Goal: Task Accomplishment & Management: Complete application form

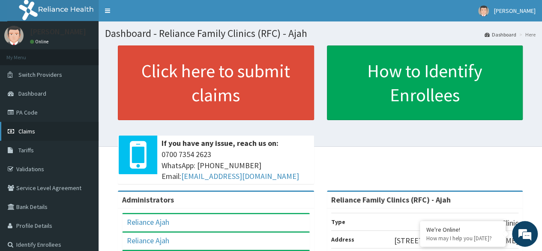
click at [49, 129] on link "Claims" at bounding box center [49, 131] width 99 height 19
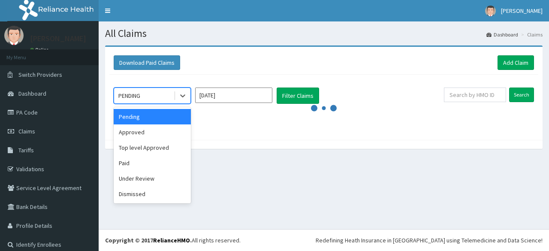
click at [188, 94] on div at bounding box center [182, 95] width 15 height 15
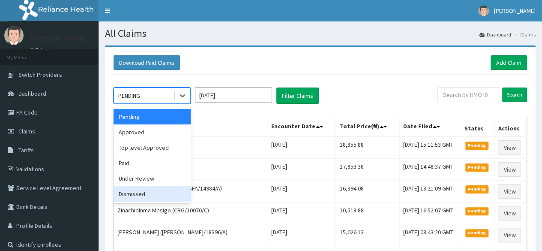
click at [162, 187] on div "Dismissed" at bounding box center [152, 193] width 77 height 15
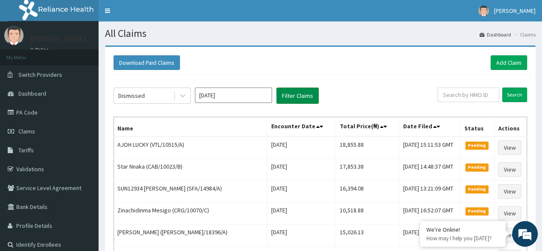
click at [303, 94] on button "Filter Claims" at bounding box center [298, 95] width 42 height 16
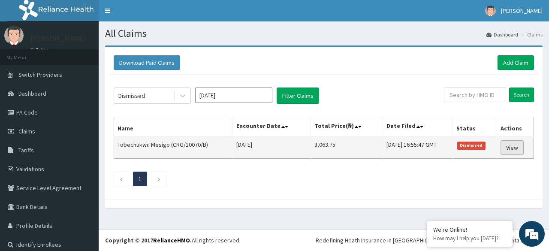
click at [515, 144] on link "View" at bounding box center [511, 147] width 23 height 15
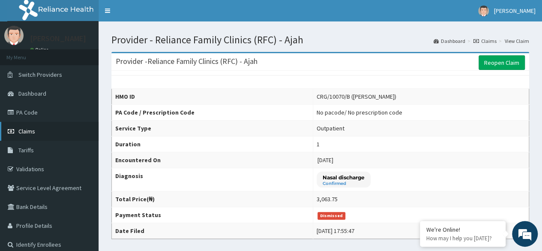
click at [61, 129] on link "Claims" at bounding box center [49, 131] width 99 height 19
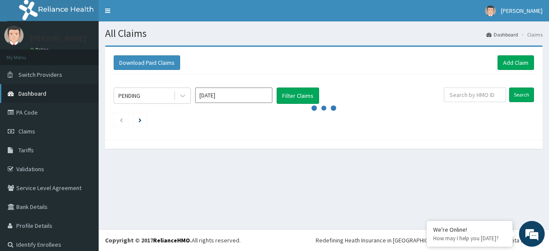
click at [72, 97] on link "Dashboard" at bounding box center [49, 93] width 99 height 19
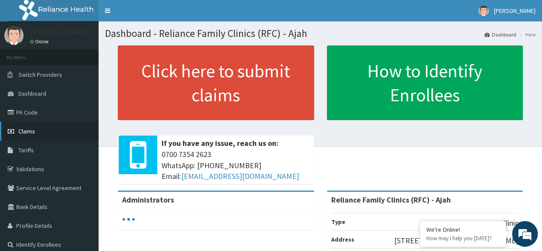
click at [37, 131] on link "Claims" at bounding box center [49, 131] width 99 height 19
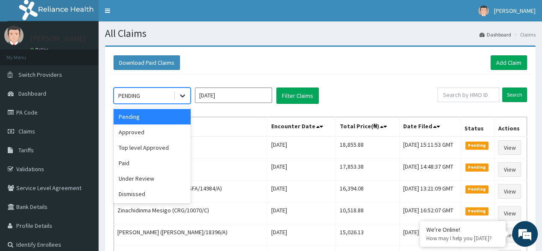
click at [183, 90] on div at bounding box center [182, 95] width 15 height 15
click at [154, 136] on div "Approved" at bounding box center [152, 131] width 77 height 15
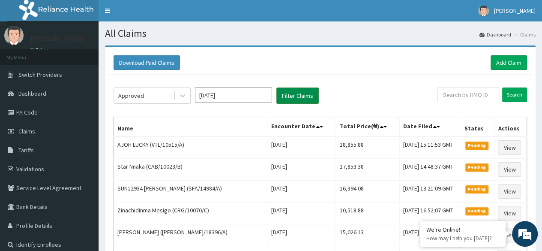
click at [302, 99] on button "Filter Claims" at bounding box center [298, 95] width 42 height 16
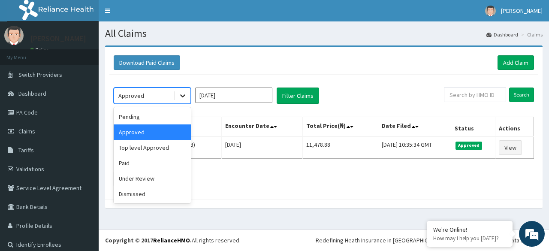
click at [182, 94] on icon at bounding box center [182, 95] width 9 height 9
click at [162, 149] on div "Top level Approved" at bounding box center [152, 147] width 77 height 15
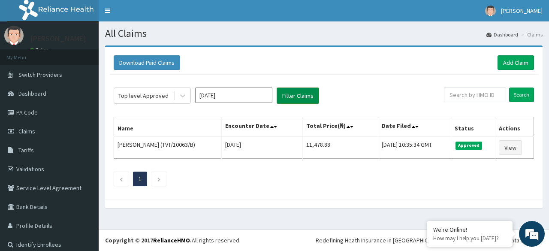
click at [298, 94] on button "Filter Claims" at bounding box center [298, 95] width 42 height 16
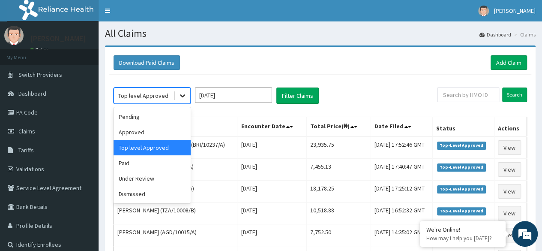
click at [179, 97] on icon at bounding box center [182, 95] width 9 height 9
click at [147, 166] on div "Paid" at bounding box center [152, 162] width 77 height 15
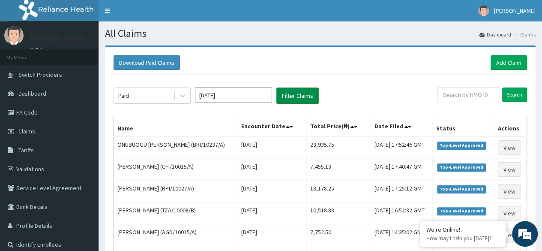
click at [303, 90] on button "Filter Claims" at bounding box center [298, 95] width 42 height 16
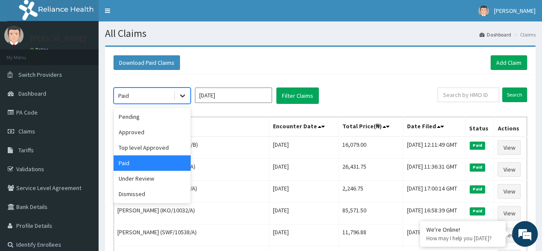
click at [182, 96] on icon at bounding box center [182, 95] width 9 height 9
click at [166, 181] on div "Under Review" at bounding box center [152, 178] width 77 height 15
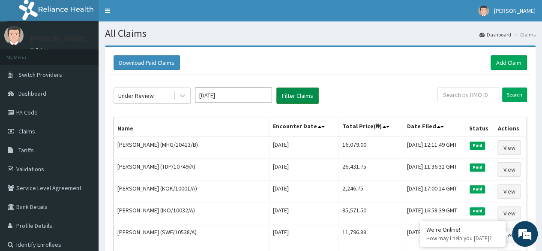
click at [288, 97] on button "Filter Claims" at bounding box center [298, 95] width 42 height 16
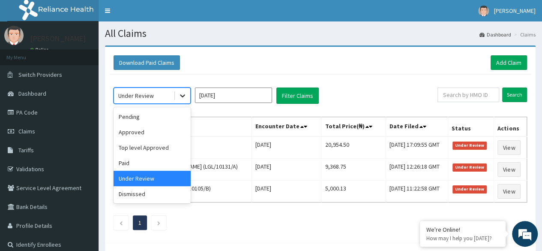
click at [183, 94] on icon at bounding box center [182, 95] width 9 height 9
click at [161, 194] on div "Dismissed" at bounding box center [152, 193] width 77 height 15
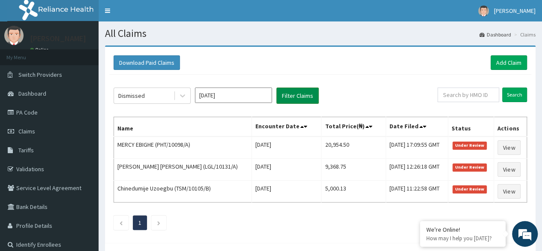
click at [298, 90] on button "Filter Claims" at bounding box center [298, 95] width 42 height 16
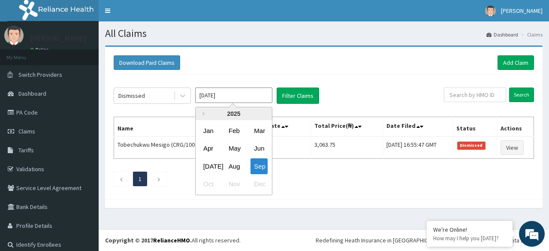
click at [225, 97] on input "Sep 2025" at bounding box center [233, 94] width 77 height 15
click at [206, 163] on div "Jul" at bounding box center [208, 166] width 17 height 16
type input "Jul 2025"
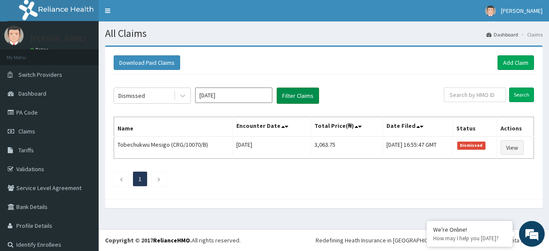
click at [297, 95] on button "Filter Claims" at bounding box center [298, 95] width 42 height 16
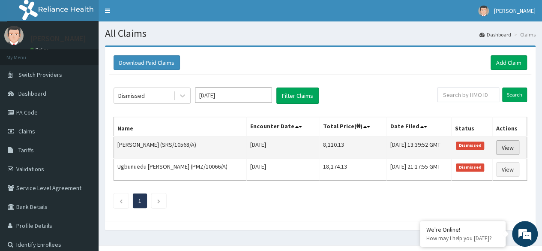
click at [514, 143] on link "View" at bounding box center [508, 147] width 23 height 15
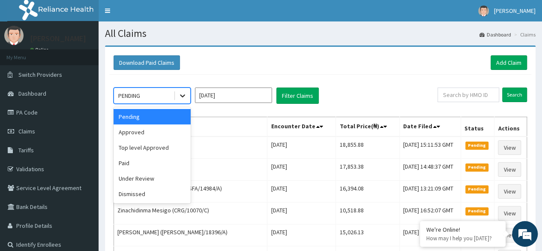
click at [181, 97] on icon at bounding box center [182, 95] width 9 height 9
click at [166, 193] on div "Dismissed" at bounding box center [152, 193] width 77 height 15
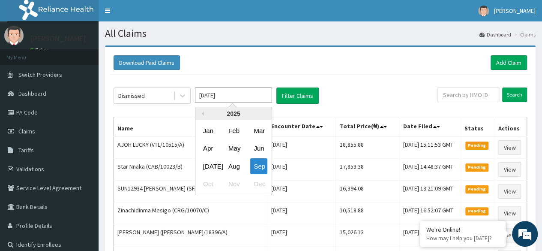
click at [253, 94] on input "[DATE]" at bounding box center [233, 94] width 77 height 15
click at [238, 168] on div "Aug" at bounding box center [233, 166] width 17 height 16
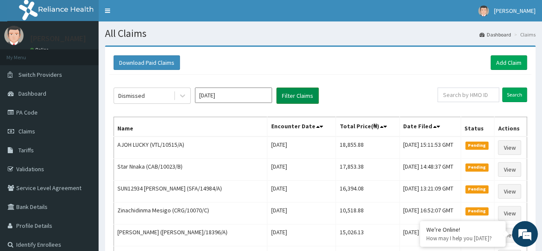
click at [304, 96] on button "Filter Claims" at bounding box center [298, 95] width 42 height 16
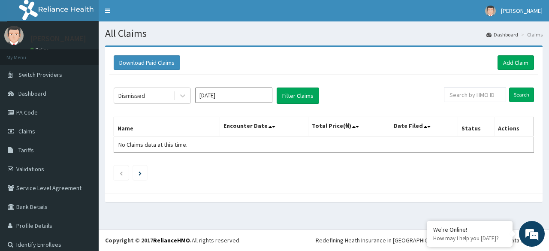
click at [244, 102] on div "Aug 2025" at bounding box center [233, 95] width 77 height 16
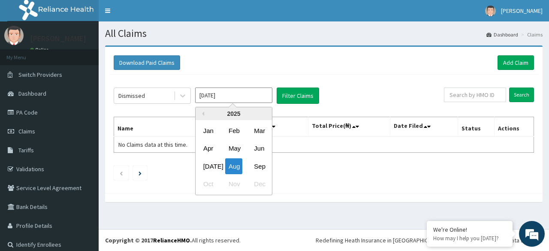
click at [230, 98] on input "Aug 2025" at bounding box center [233, 94] width 77 height 15
click at [259, 166] on div "Sep" at bounding box center [258, 166] width 17 height 16
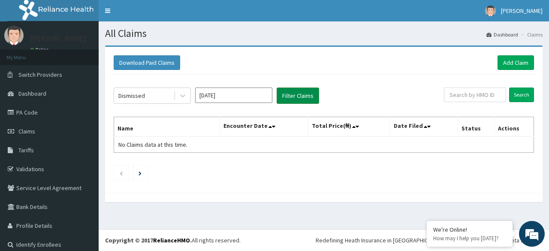
click at [300, 92] on button "Filter Claims" at bounding box center [298, 95] width 42 height 16
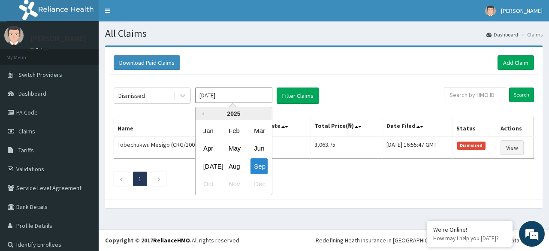
click at [250, 98] on input "Sep 2025" at bounding box center [233, 94] width 77 height 15
click at [208, 167] on div "Jul" at bounding box center [208, 166] width 17 height 16
type input "Jul 2025"
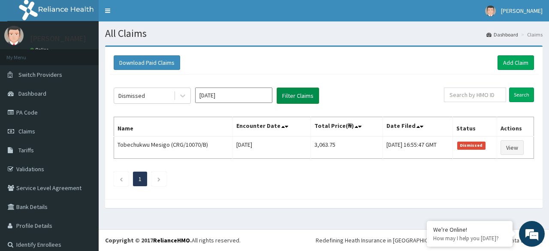
click at [284, 93] on button "Filter Claims" at bounding box center [298, 95] width 42 height 16
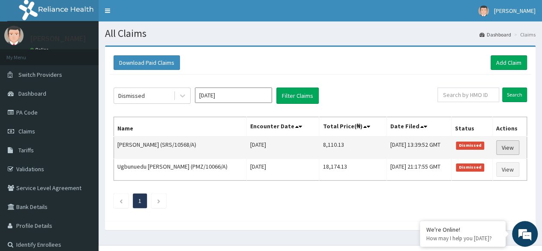
click at [514, 141] on link "View" at bounding box center [508, 147] width 23 height 15
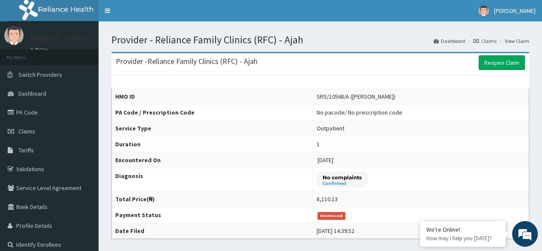
scroll to position [6, 0]
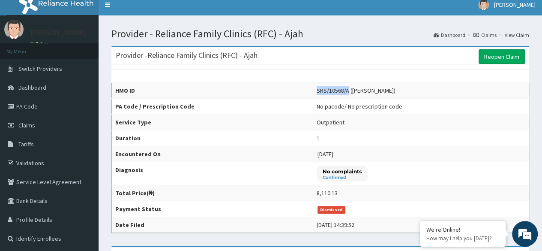
drag, startPoint x: 341, startPoint y: 90, endPoint x: 308, endPoint y: 90, distance: 32.6
click at [313, 90] on td "SRS/10568/A (ZAINAB OKUNLOLA)" at bounding box center [421, 91] width 216 height 16
copy div "SRS/10568/A"
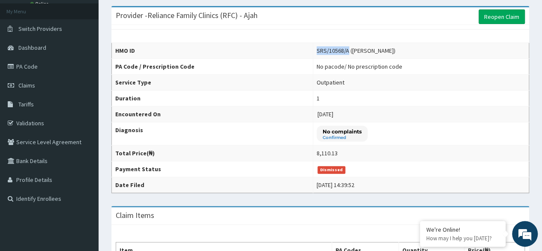
scroll to position [41, 0]
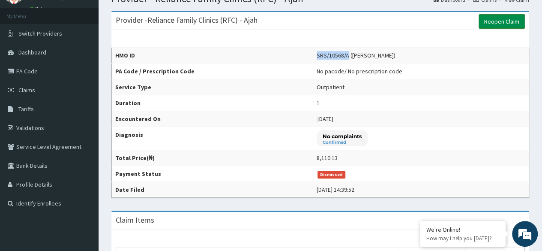
click at [507, 21] on link "Reopen Claim" at bounding box center [502, 21] width 46 height 15
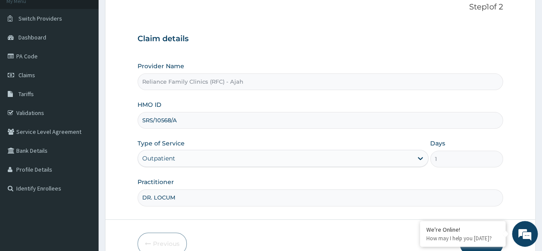
scroll to position [99, 0]
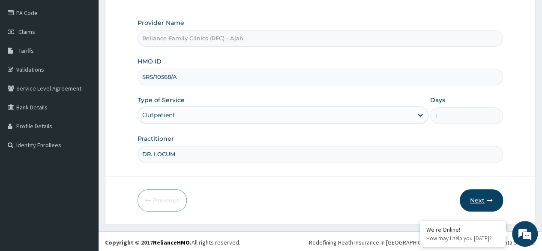
click at [485, 201] on button "Next" at bounding box center [481, 200] width 43 height 22
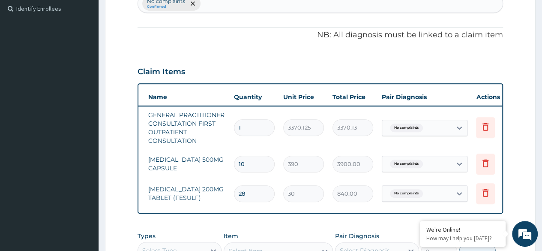
scroll to position [0, 64]
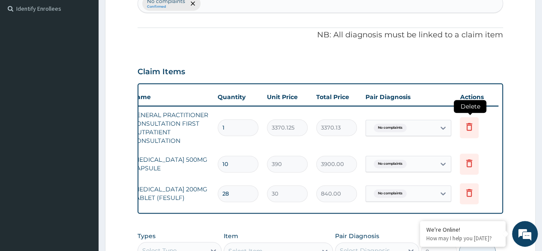
click at [471, 124] on icon at bounding box center [470, 127] width 6 height 8
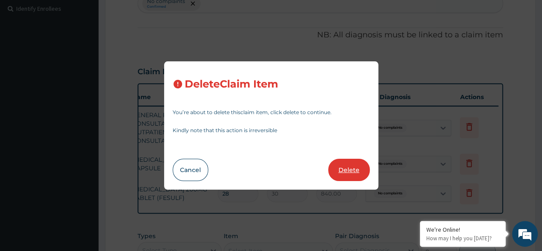
click at [359, 172] on button "Delete" at bounding box center [349, 170] width 42 height 22
type input "10"
type input "390"
type input "3900.00"
type input "28"
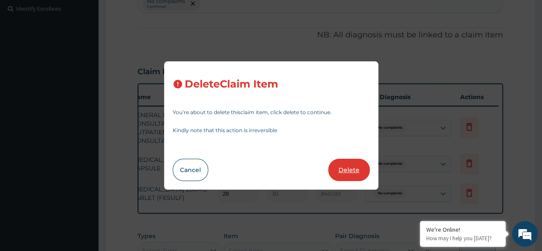
type input "30"
type input "840.00"
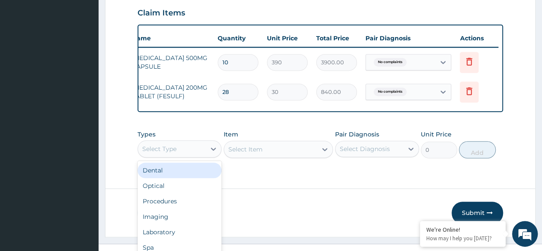
scroll to position [24, 0]
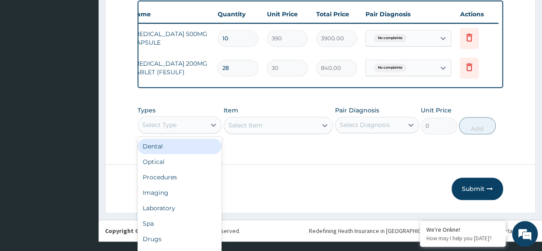
click at [186, 181] on div "Procedures" at bounding box center [180, 176] width 84 height 15
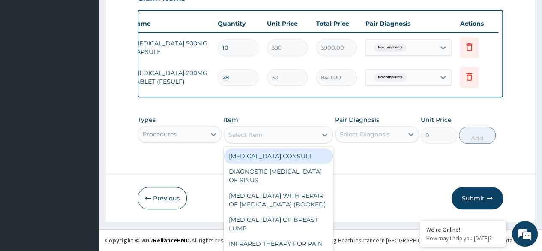
scroll to position [25, 0]
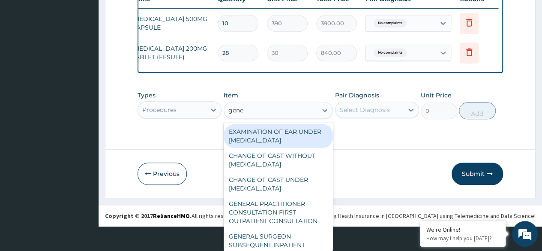
type input "gener"
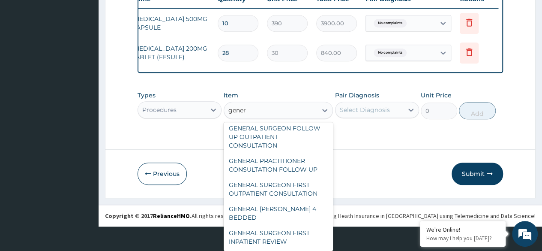
click at [297, 172] on div "GENERAL PRACTITIONER CONSULTATION FOLLOW UP" at bounding box center [279, 165] width 110 height 24
type input "2246.75"
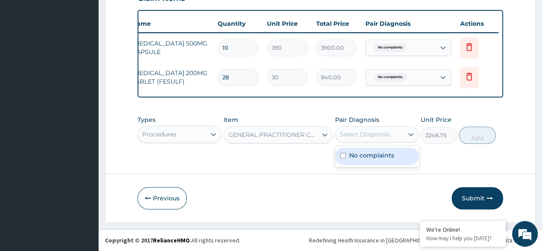
click at [370, 159] on label "No complaints" at bounding box center [371, 155] width 45 height 9
checkbox input "true"
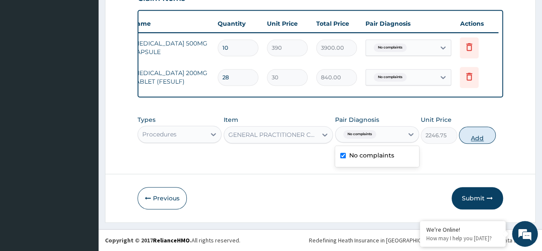
click at [477, 138] on button "Add" at bounding box center [477, 134] width 36 height 17
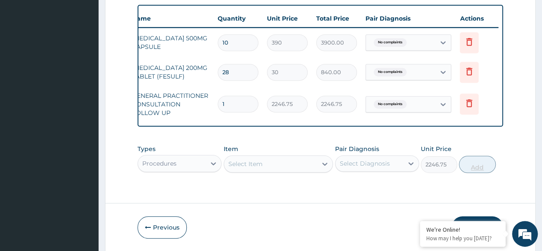
type input "0"
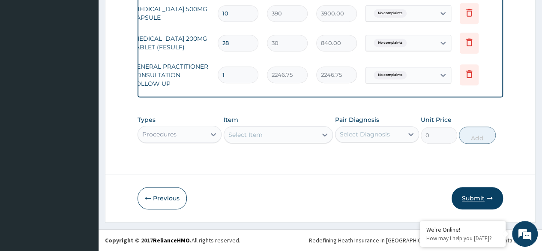
click at [480, 208] on button "Submit" at bounding box center [477, 198] width 51 height 22
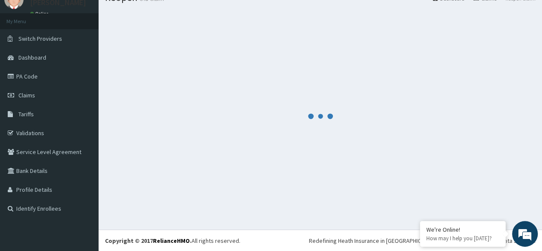
scroll to position [349, 0]
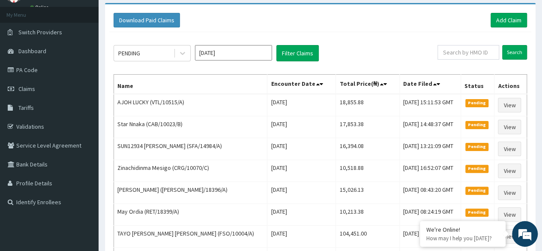
scroll to position [34, 0]
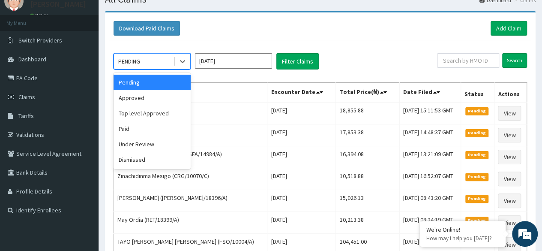
click at [242, 61] on input "[DATE]" at bounding box center [233, 60] width 77 height 15
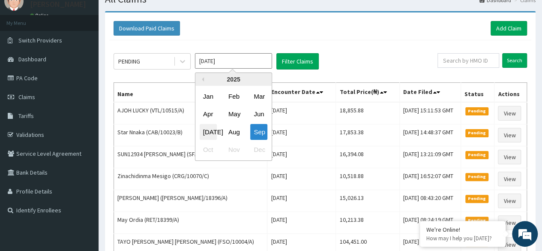
click at [208, 129] on div "[DATE]" at bounding box center [208, 132] width 17 height 16
type input "[DATE]"
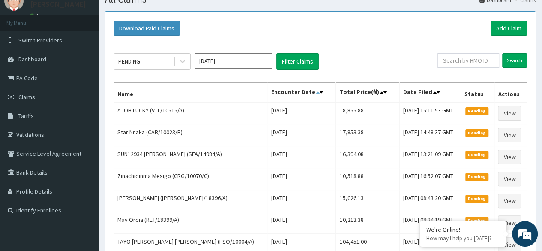
click at [316, 91] on icon at bounding box center [317, 92] width 3 height 6
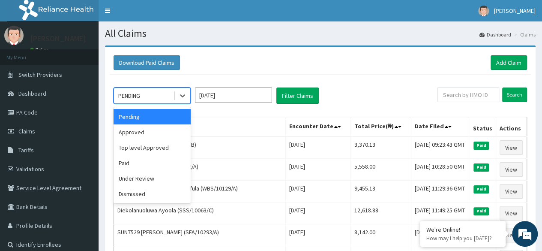
click at [150, 187] on div "Dismissed" at bounding box center [152, 193] width 77 height 15
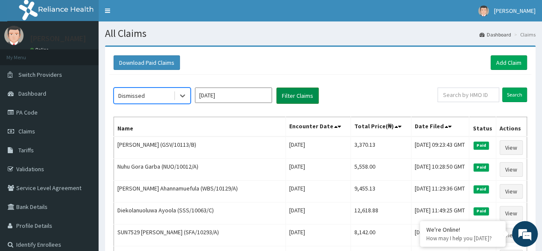
click at [306, 95] on button "Filter Claims" at bounding box center [298, 95] width 42 height 16
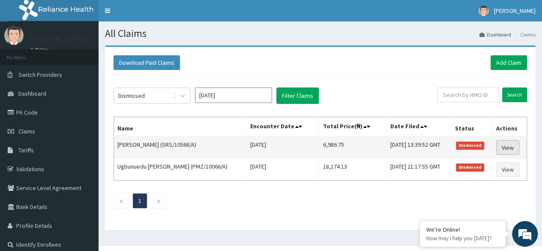
click at [513, 144] on link "View" at bounding box center [508, 147] width 23 height 15
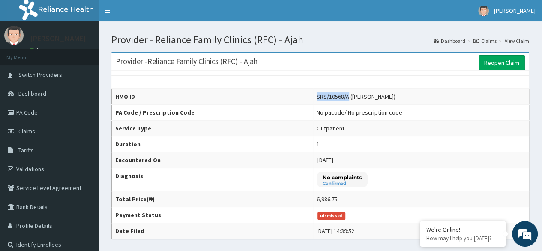
drag, startPoint x: 341, startPoint y: 95, endPoint x: 310, endPoint y: 96, distance: 30.9
click at [317, 96] on div "SRS/10568/A ([PERSON_NAME])" at bounding box center [356, 96] width 79 height 9
copy div "SRS/10568/A"
click at [510, 60] on link "Reopen Claim" at bounding box center [502, 62] width 46 height 15
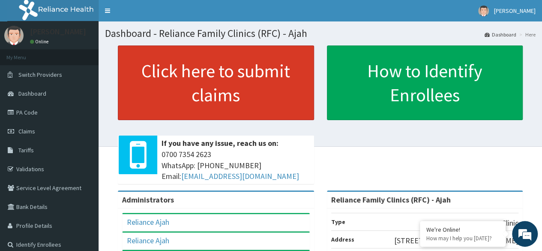
click at [216, 84] on link "Click here to submit claims" at bounding box center [216, 82] width 196 height 75
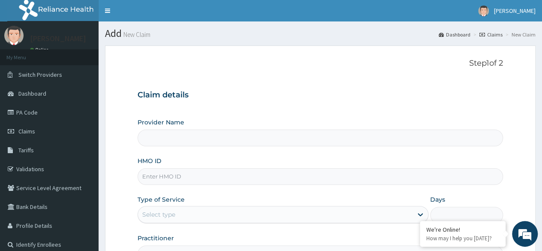
type input "Reliance Family Clinics (RFC) - Ajah"
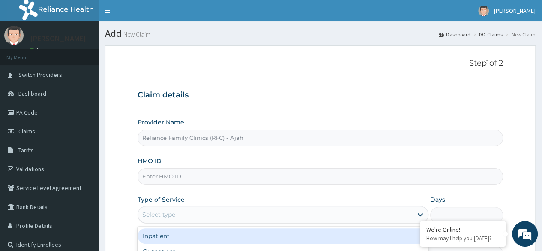
click at [171, 214] on div "Select type" at bounding box center [158, 214] width 33 height 9
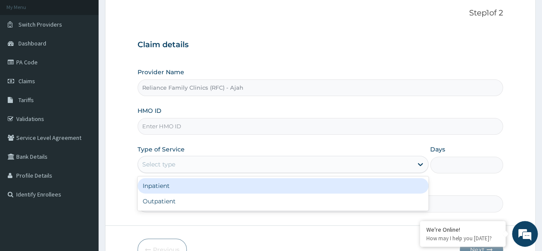
scroll to position [99, 0]
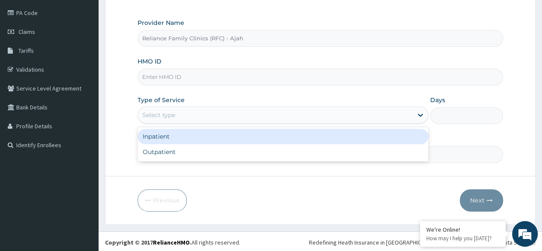
click at [184, 154] on div "Outpatient" at bounding box center [283, 151] width 291 height 15
type input "1"
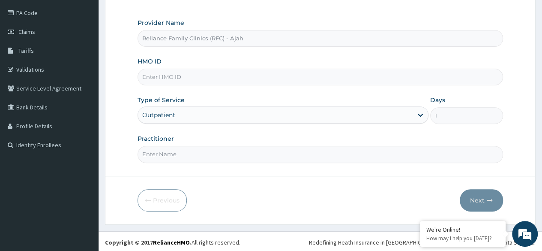
click at [194, 156] on input "Practitioner" at bounding box center [321, 154] width 366 height 17
type input "DR. LOCUM"
click at [163, 71] on input "HMO ID" at bounding box center [321, 77] width 366 height 17
paste input "SRS/10568/A"
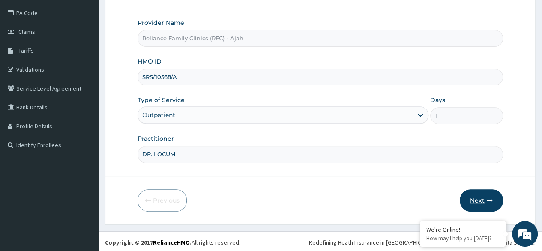
type input "SRS/10568/A"
click at [488, 199] on icon "button" at bounding box center [490, 200] width 6 height 6
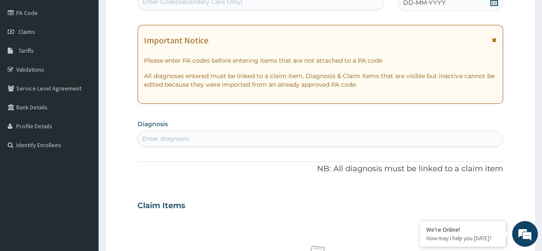
click at [438, 2] on span "DD-MM-YYYY" at bounding box center [424, 2] width 42 height 9
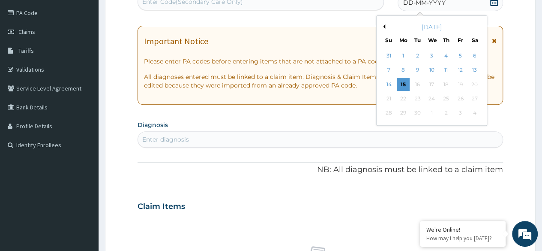
click at [384, 30] on div "September 2025" at bounding box center [431, 27] width 103 height 9
click at [384, 27] on button "Previous Month" at bounding box center [383, 26] width 4 height 4
click at [445, 111] on div "31" at bounding box center [446, 113] width 13 height 13
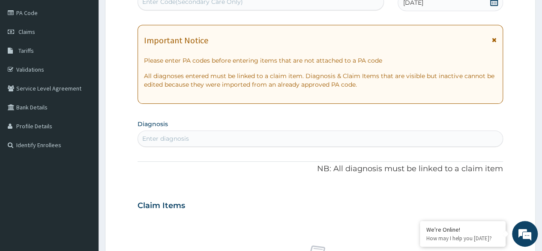
click at [186, 136] on div "Enter diagnosis" at bounding box center [165, 138] width 47 height 9
type input "N"
type input "FOLLOW UP"
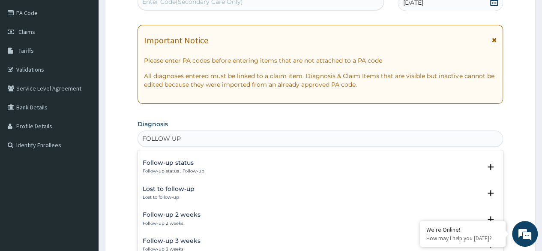
scroll to position [99, 0]
click at [189, 172] on p "Follow-up status , Follow-up" at bounding box center [174, 172] width 62 height 6
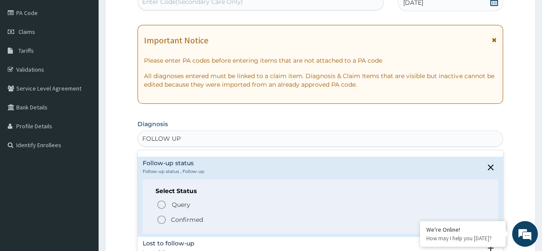
click at [164, 223] on icon "status option filled" at bounding box center [162, 219] width 10 height 10
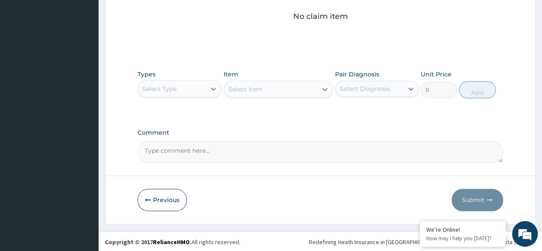
scroll to position [365, 0]
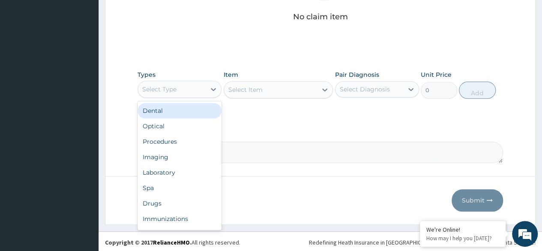
click at [182, 141] on div "Procedures" at bounding box center [180, 141] width 84 height 15
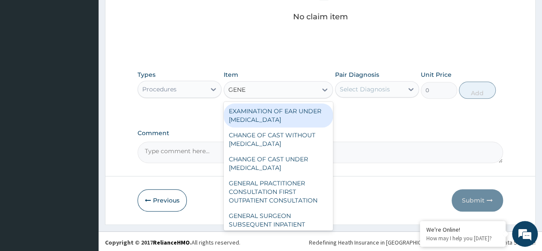
type input "GENER"
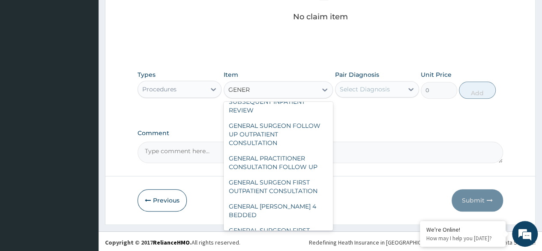
scroll to position [141, 0]
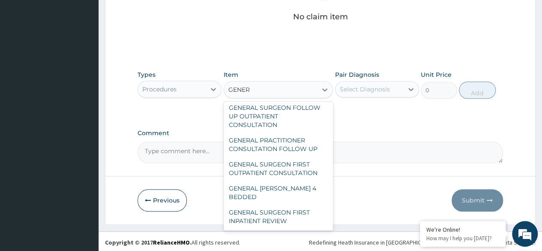
click at [296, 150] on div "GENERAL PRACTITIONER CONSULTATION FOLLOW UP" at bounding box center [279, 144] width 110 height 24
type input "2246.75"
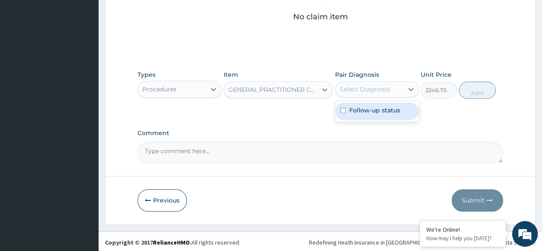
click at [391, 109] on label "Follow-up status" at bounding box center [374, 110] width 51 height 9
checkbox input "true"
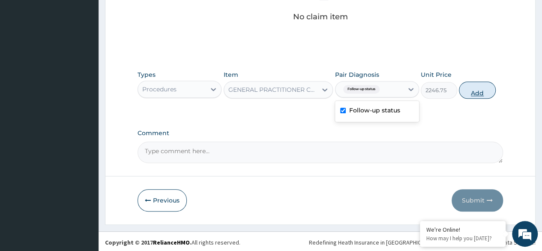
click at [473, 95] on button "Add" at bounding box center [477, 89] width 36 height 17
type input "0"
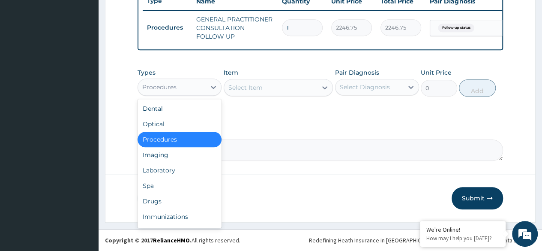
click at [176, 201] on div "Drugs" at bounding box center [180, 200] width 84 height 15
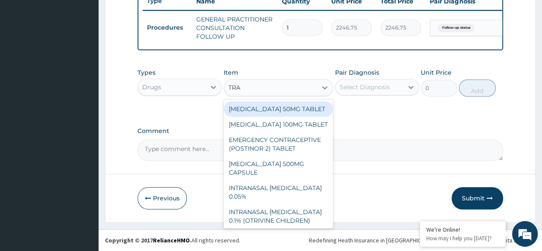
type input "TRAN"
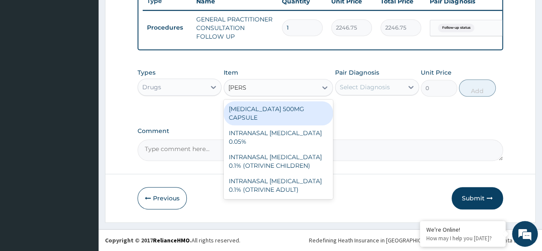
click at [308, 111] on div "TRANEXAMIC ACID 500MG CAPSULE" at bounding box center [279, 113] width 110 height 24
type input "390"
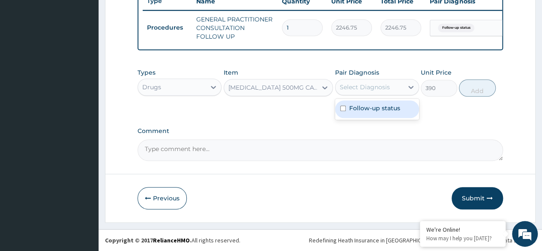
click at [382, 113] on div "Follow-up status" at bounding box center [377, 109] width 84 height 18
checkbox input "true"
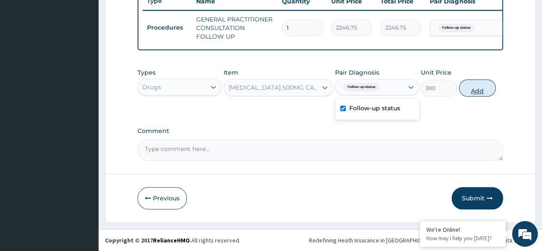
click at [482, 94] on button "Add" at bounding box center [477, 87] width 36 height 17
type input "0"
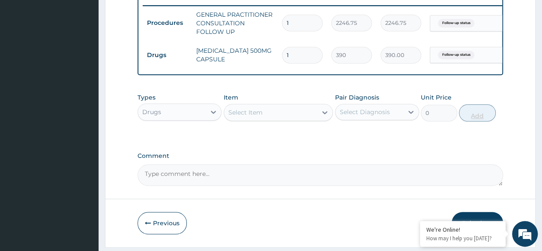
type input "10"
type input "3900.00"
type input "10"
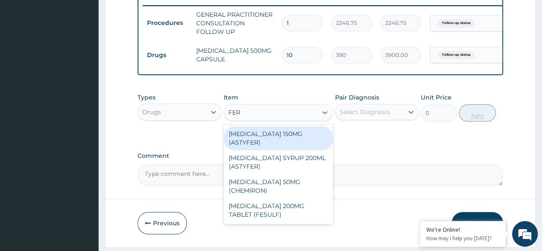
type input "FERR"
click at [286, 215] on div "FERROUS SULPHATE 200MG TABLET (FESULF)" at bounding box center [279, 210] width 110 height 24
type input "30"
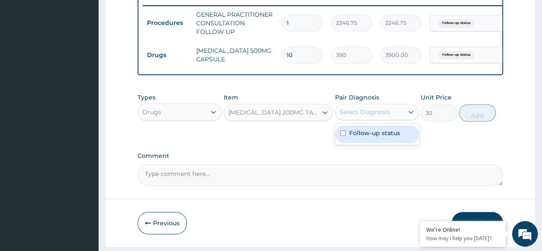
click at [387, 137] on label "Follow-up status" at bounding box center [374, 133] width 51 height 9
checkbox input "true"
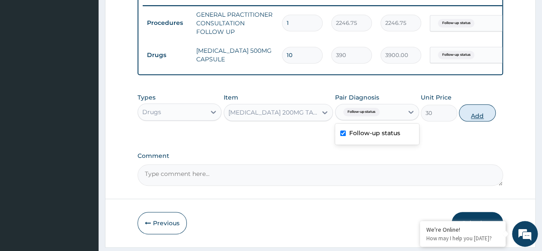
click at [476, 121] on button "Add" at bounding box center [477, 112] width 36 height 17
type input "0"
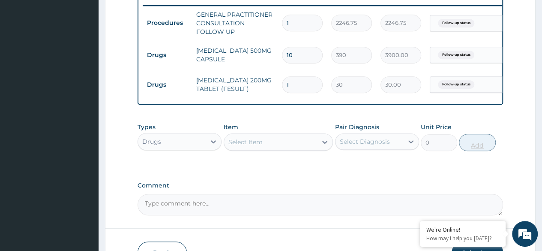
type input "0.00"
type input "2"
type input "60.00"
type input "28"
type input "840.00"
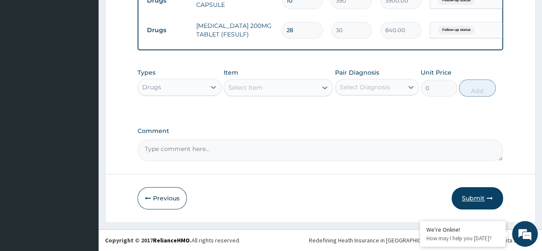
click at [484, 191] on button "Submit" at bounding box center [477, 198] width 51 height 22
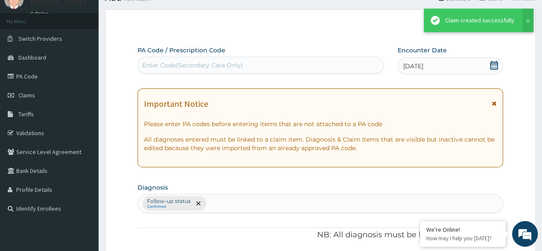
scroll to position [396, 0]
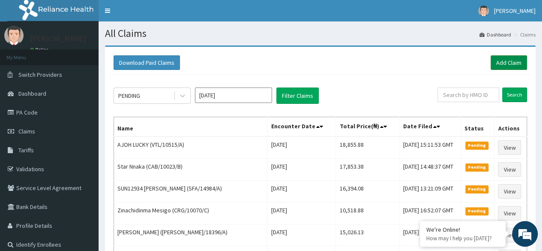
click at [514, 62] on link "Add Claim" at bounding box center [509, 62] width 36 height 15
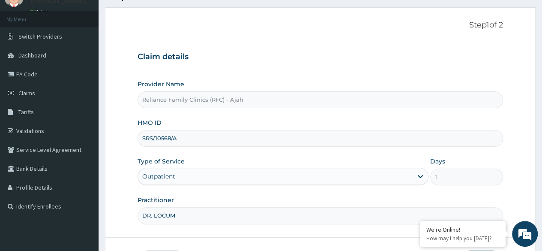
scroll to position [99, 0]
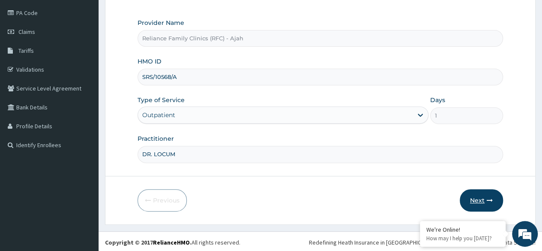
click at [485, 192] on button "Next" at bounding box center [481, 200] width 43 height 22
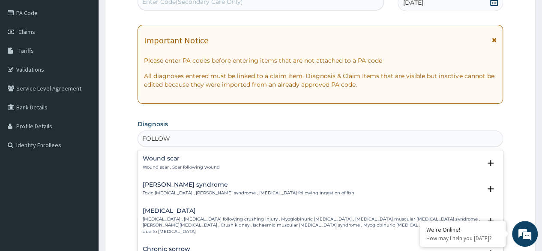
scroll to position [0, 0]
type input "FOLLOW UP"
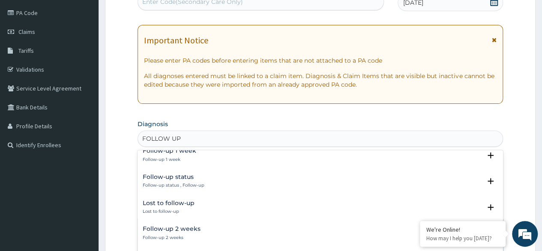
scroll to position [88, 0]
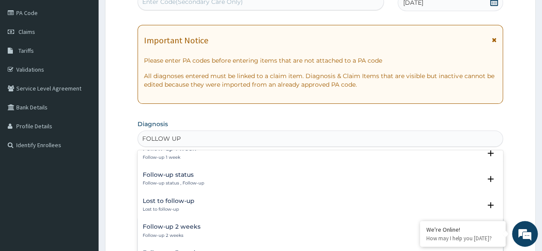
click at [196, 184] on p "Follow-up status , Follow-up" at bounding box center [174, 183] width 62 height 6
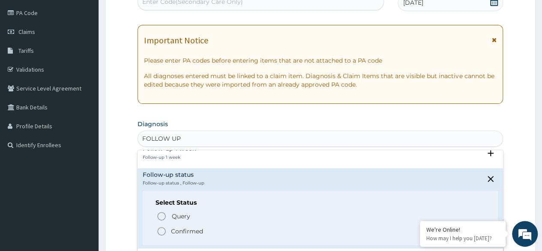
click at [163, 234] on circle "status option filled" at bounding box center [162, 231] width 8 height 8
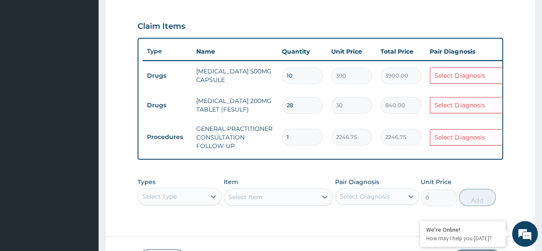
scroll to position [281, 0]
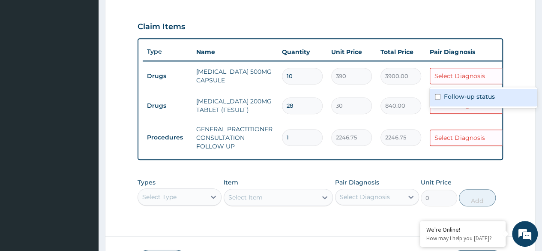
click at [472, 97] on label "Follow-up status" at bounding box center [469, 96] width 51 height 9
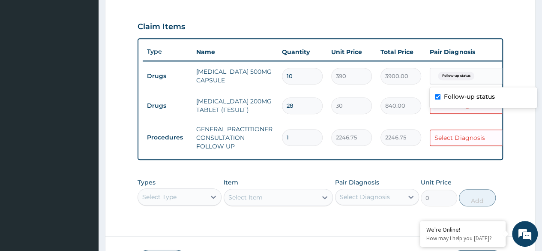
click at [463, 105] on div "Follow-up status" at bounding box center [483, 98] width 107 height 18
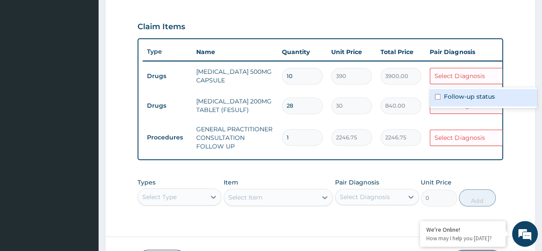
click at [470, 99] on label "Follow-up status" at bounding box center [469, 96] width 51 height 9
checkbox input "true"
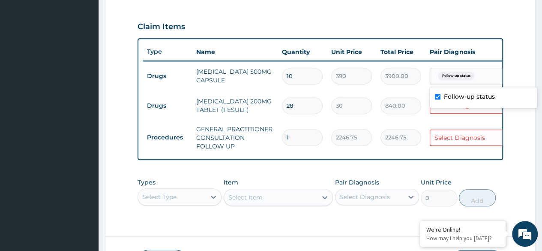
click at [367, 102] on input "30" at bounding box center [351, 105] width 41 height 17
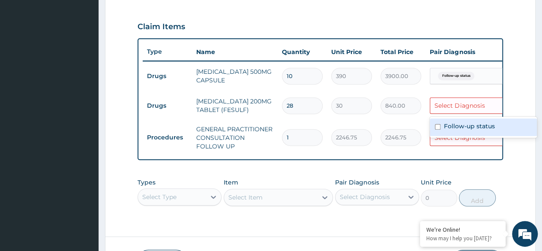
click at [465, 127] on label "Follow-up status" at bounding box center [469, 126] width 51 height 9
checkbox input "true"
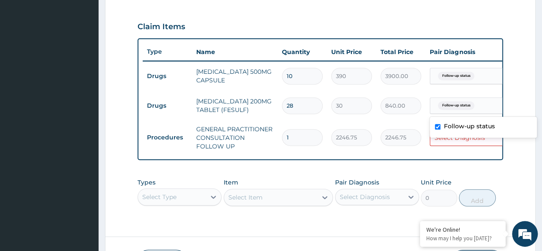
click at [393, 116] on td "840.00" at bounding box center [400, 105] width 49 height 25
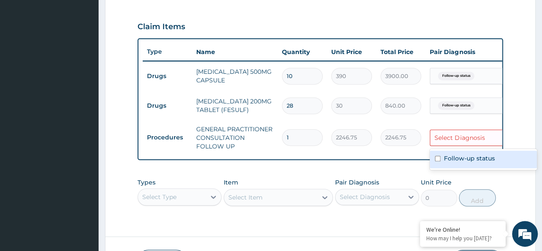
click at [464, 162] on label "Follow-up status" at bounding box center [469, 158] width 51 height 9
checkbox input "true"
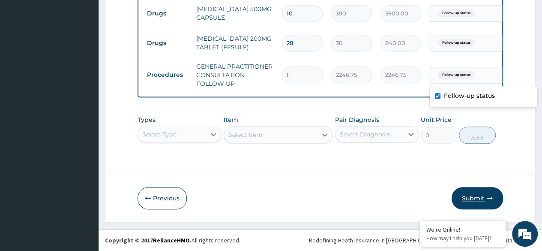
click at [475, 201] on button "Submit" at bounding box center [477, 198] width 51 height 22
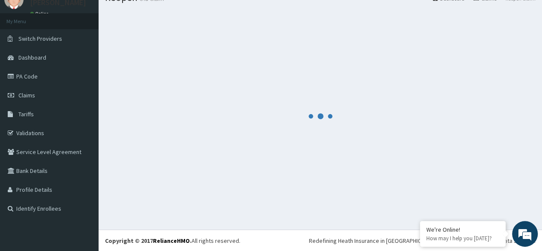
scroll to position [349, 0]
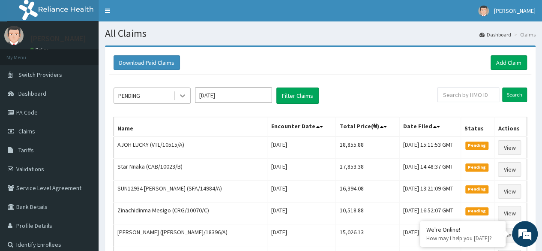
click at [180, 94] on icon at bounding box center [182, 95] width 9 height 9
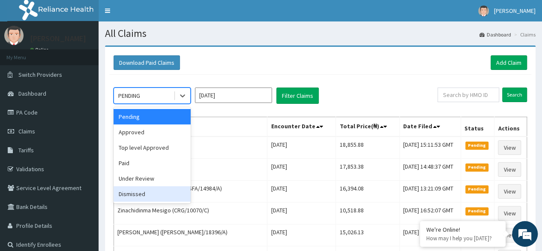
click at [163, 195] on div "Dismissed" at bounding box center [152, 193] width 77 height 15
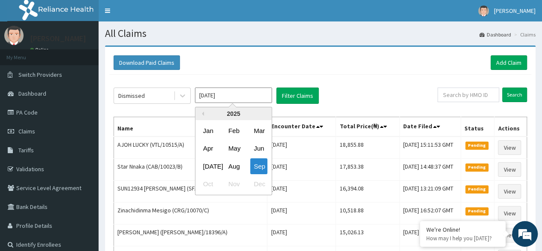
click at [220, 89] on input "[DATE]" at bounding box center [233, 94] width 77 height 15
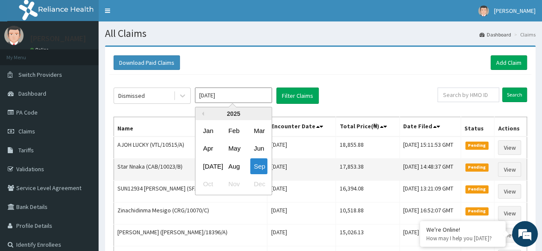
click at [210, 170] on div "Jul" at bounding box center [208, 166] width 17 height 16
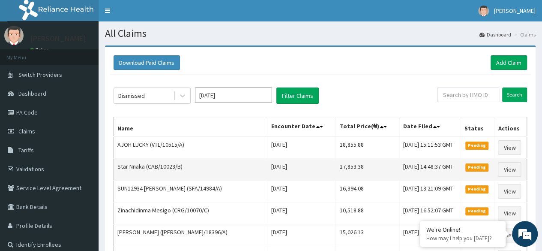
click at [210, 170] on td "Star Nnaka (CAB/10023/B)" at bounding box center [191, 170] width 154 height 22
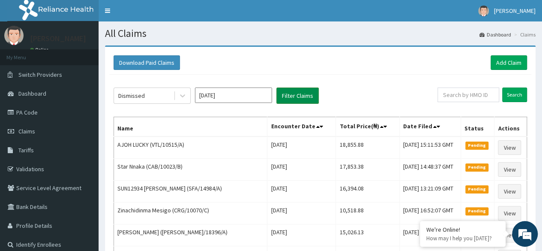
click at [290, 96] on button "Filter Claims" at bounding box center [298, 95] width 42 height 16
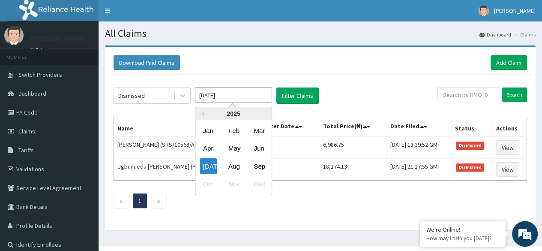
click at [212, 99] on input "Jul 2025" at bounding box center [233, 94] width 77 height 15
click at [232, 172] on div "Aug" at bounding box center [233, 166] width 17 height 16
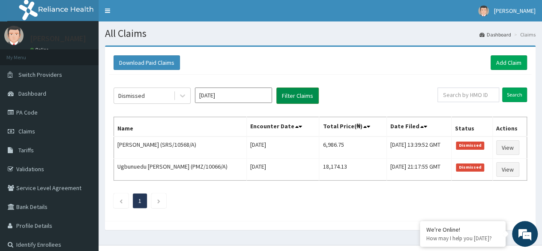
click at [299, 96] on button "Filter Claims" at bounding box center [298, 95] width 42 height 16
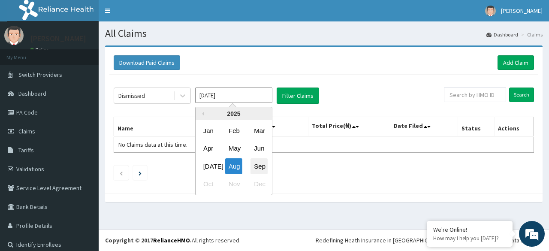
drag, startPoint x: 247, startPoint y: 94, endPoint x: 262, endPoint y: 167, distance: 74.5
click at [262, 104] on div "Aug 2025 Previous Year 2025 Jan Feb Mar Apr May Jun Jul Aug Sep Oct Nov Dec" at bounding box center [233, 95] width 77 height 16
click at [262, 167] on div "Sep" at bounding box center [258, 166] width 17 height 16
type input "Sep 2025"
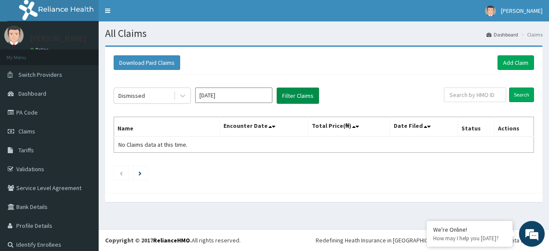
click at [302, 97] on button "Filter Claims" at bounding box center [298, 95] width 42 height 16
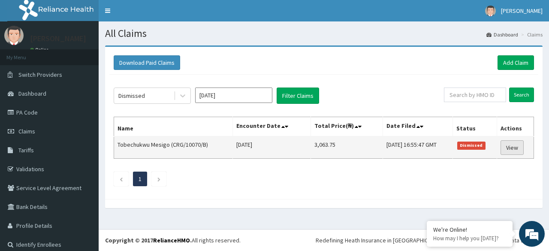
click at [510, 146] on link "View" at bounding box center [511, 147] width 23 height 15
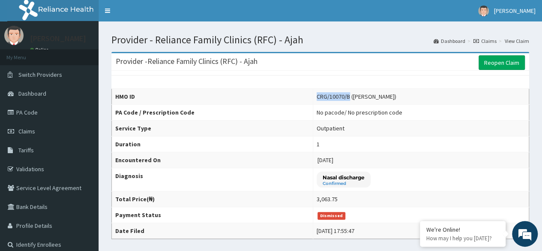
drag, startPoint x: 338, startPoint y: 96, endPoint x: 304, endPoint y: 95, distance: 33.9
click at [313, 95] on td "CRG/10070/B ([PERSON_NAME])" at bounding box center [421, 97] width 216 height 16
copy div "CRG/10070/B"
drag, startPoint x: 391, startPoint y: 97, endPoint x: 374, endPoint y: 97, distance: 17.2
click at [374, 97] on div "CRG/10070/B ([PERSON_NAME])" at bounding box center [357, 96] width 80 height 9
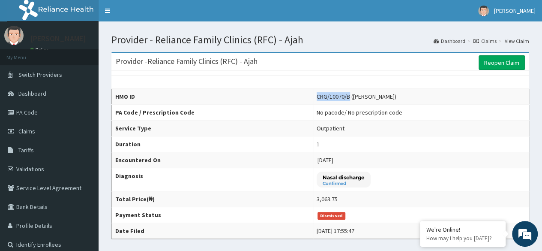
copy div "Mesigo"
drag, startPoint x: 337, startPoint y: 96, endPoint x: 303, endPoint y: 97, distance: 34.3
click at [313, 97] on td "CRG/10070/B ([PERSON_NAME])" at bounding box center [421, 97] width 216 height 16
copy div "CRG/10070/B"
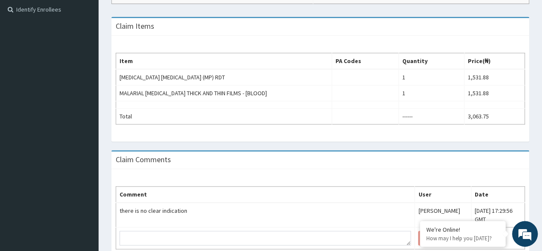
scroll to position [237, 0]
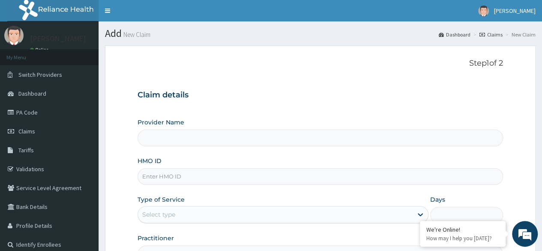
click at [198, 179] on input "HMO ID" at bounding box center [321, 176] width 366 height 17
type input "Reliance Family Clinics (RFC) - Ajah"
paste input "CRG/10070/B"
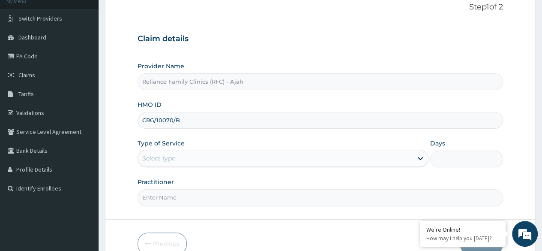
scroll to position [99, 0]
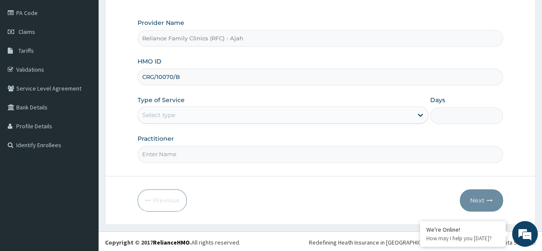
type input "CRG/10070/B"
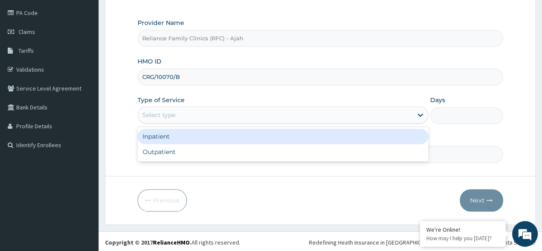
click at [238, 154] on div "Outpatient" at bounding box center [283, 151] width 291 height 15
type input "1"
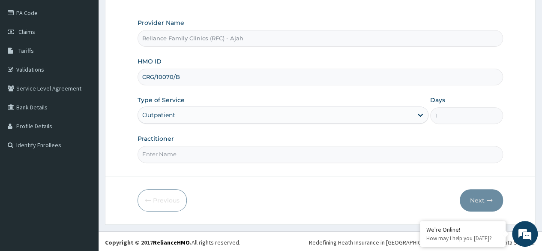
click at [199, 156] on input "Practitioner" at bounding box center [321, 154] width 366 height 17
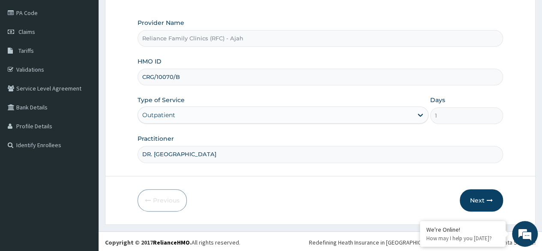
type input "DR. LOCUM"
click at [481, 196] on button "Next" at bounding box center [481, 200] width 43 height 22
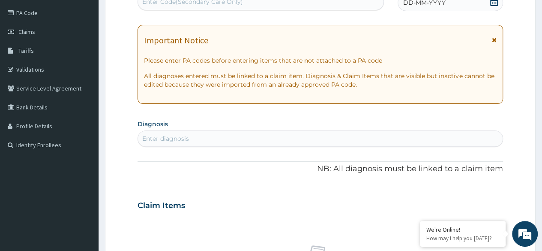
click at [440, 9] on div "DD-MM-YYYY" at bounding box center [450, 2] width 105 height 17
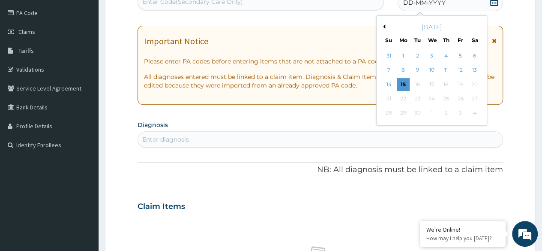
scroll to position [0, 0]
click at [388, 69] on div "7" at bounding box center [388, 70] width 13 height 13
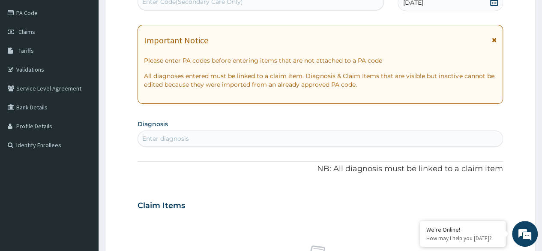
click at [160, 134] on div "Enter diagnosis" at bounding box center [165, 138] width 47 height 9
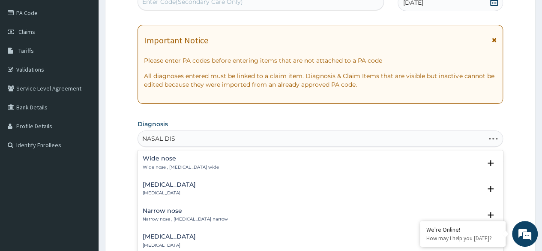
type input "NASAL DISC"
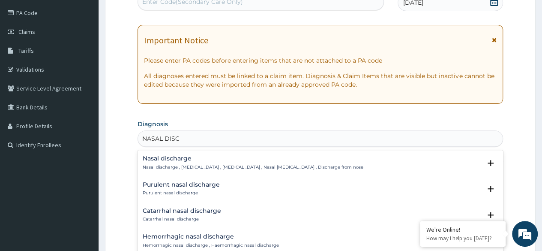
click at [210, 163] on div "Nasal discharge Nasal discharge , [MEDICAL_DATA] , [MEDICAL_DATA] , Nasal [MEDI…" at bounding box center [253, 162] width 221 height 15
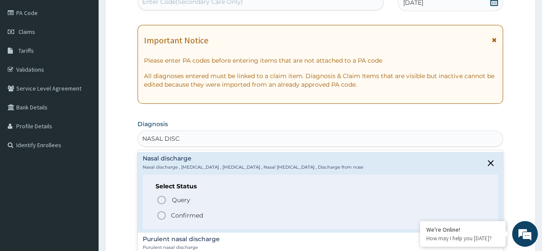
click at [166, 215] on icon "status option filled" at bounding box center [162, 215] width 10 height 10
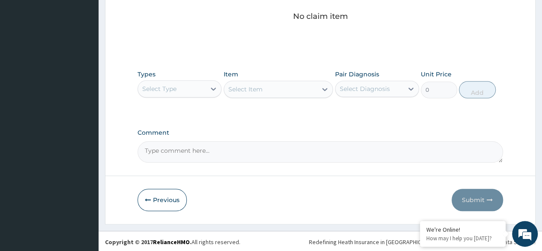
scroll to position [365, 0]
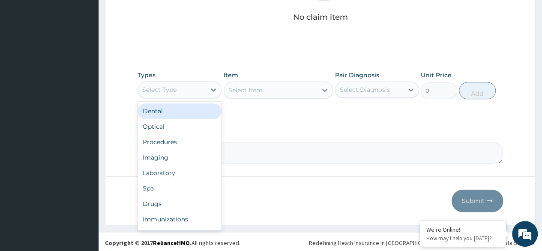
click at [189, 141] on div "Procedures" at bounding box center [180, 141] width 84 height 15
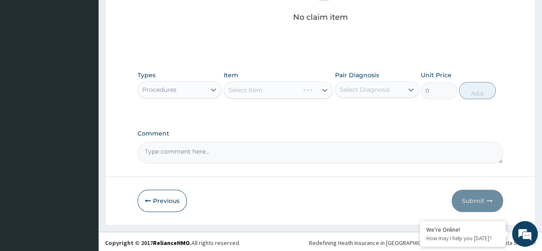
scroll to position [364, 0]
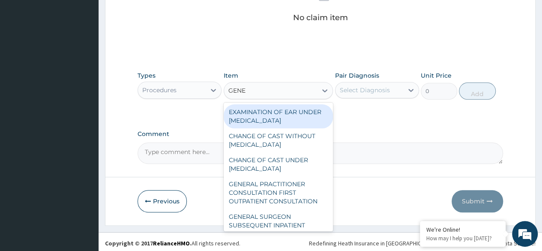
type input "GENER"
click at [287, 209] on div "GENERAL PRACTITIONER CONSULTATION FIRST OUTPATIENT CONSULTATION" at bounding box center [279, 192] width 110 height 33
type input "3370.125"
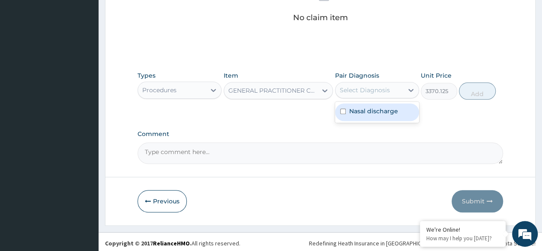
click at [382, 113] on label "Nasal discharge" at bounding box center [373, 111] width 49 height 9
checkbox input "true"
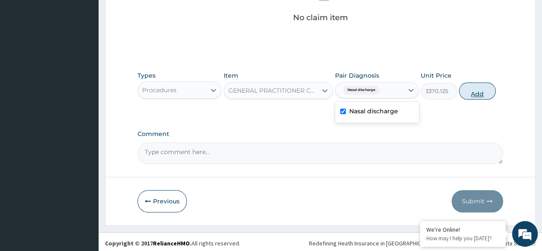
click at [478, 94] on button "Add" at bounding box center [477, 90] width 36 height 17
type input "0"
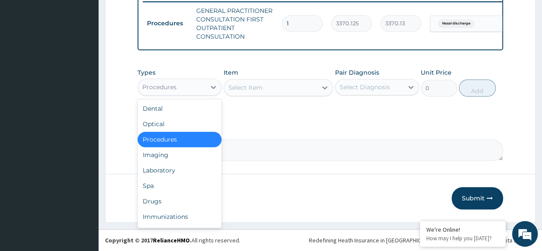
click at [172, 202] on div "Drugs" at bounding box center [180, 200] width 84 height 15
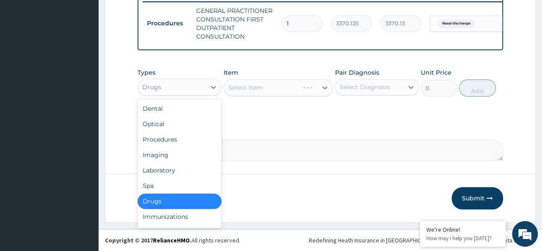
click at [176, 174] on div "Laboratory" at bounding box center [180, 170] width 84 height 15
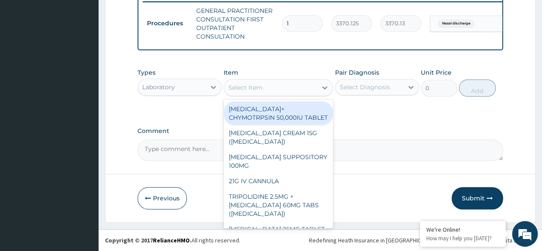
click at [251, 90] on div "Select Item" at bounding box center [246, 87] width 34 height 9
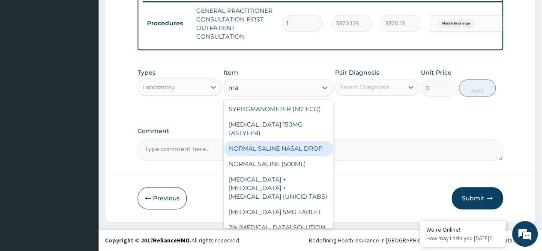
type input "m"
type input "ma"
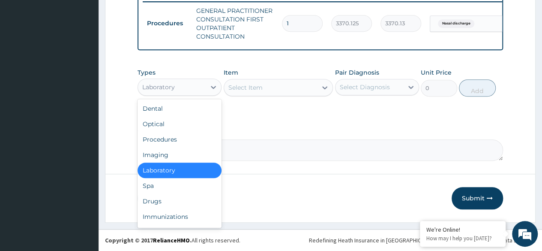
click at [183, 172] on div "Laboratory" at bounding box center [180, 170] width 84 height 15
click at [179, 184] on div "Spa" at bounding box center [180, 185] width 84 height 15
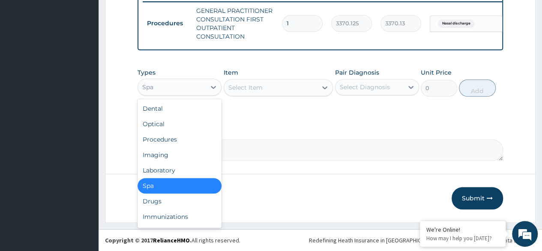
click at [186, 172] on div "Laboratory" at bounding box center [180, 170] width 84 height 15
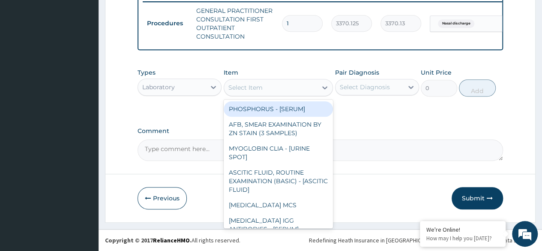
click at [260, 86] on div "Select Item" at bounding box center [246, 87] width 34 height 9
type input "ma"
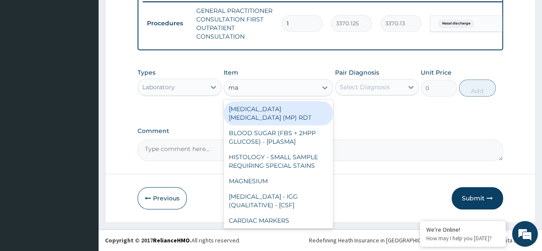
click at [314, 105] on div "MALARIA PARASITE (MP) RDT" at bounding box center [279, 113] width 110 height 24
type input "1531.875"
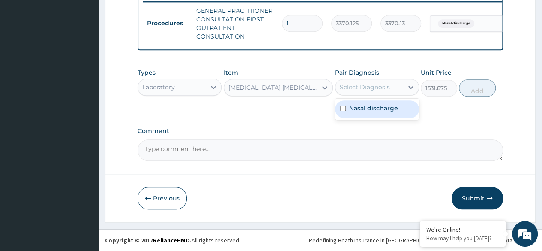
click at [384, 111] on label "Nasal discharge" at bounding box center [373, 108] width 49 height 9
checkbox input "true"
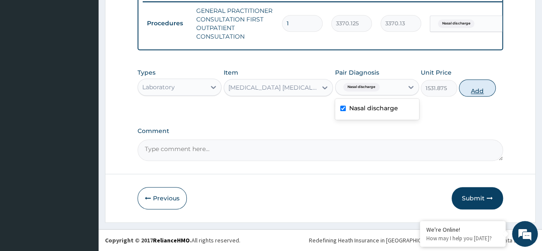
click at [481, 94] on button "Add" at bounding box center [477, 87] width 36 height 17
type input "0"
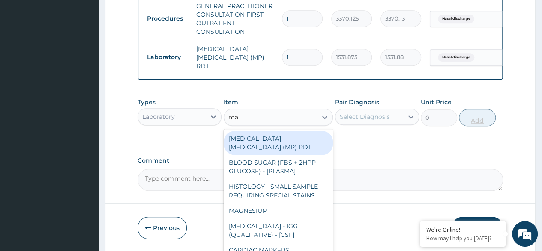
type input "mal"
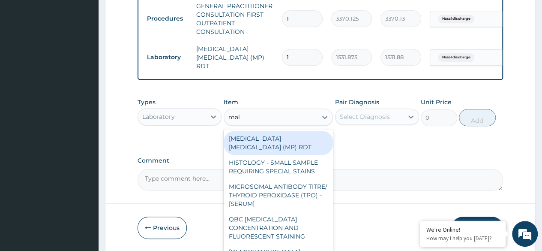
click at [301, 139] on div "MALARIA PARASITE (MP) RDT" at bounding box center [279, 143] width 110 height 24
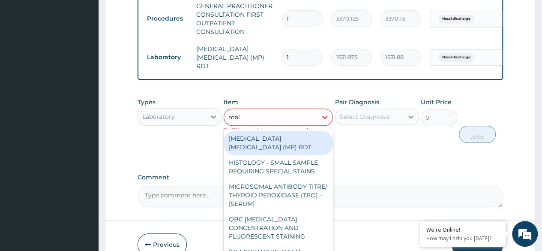
type input "mala"
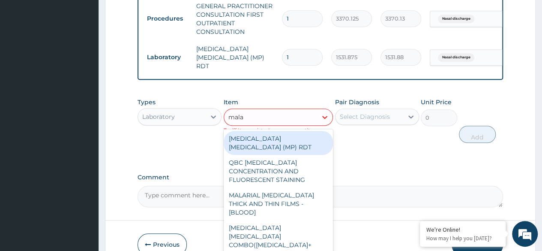
click at [297, 191] on div "MALARIAL PARASITE THICK AND THIN FILMS - [BLOOD]" at bounding box center [279, 203] width 110 height 33
type input "1531.875"
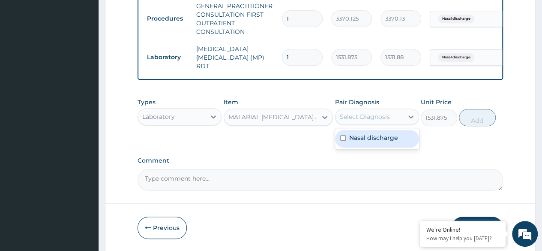
click at [383, 145] on div "Nasal discharge" at bounding box center [377, 139] width 84 height 18
checkbox input "true"
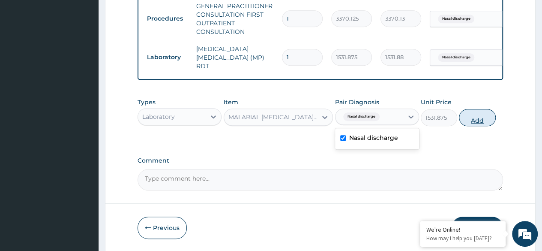
click at [482, 124] on button "Add" at bounding box center [477, 117] width 36 height 17
type input "0"
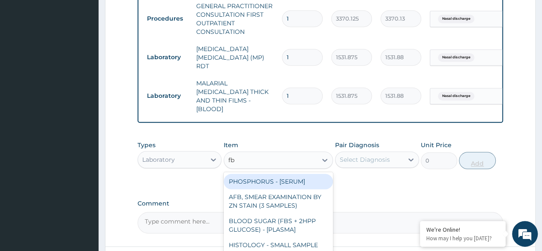
type input "fbc"
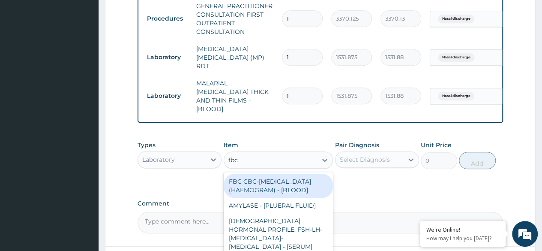
click at [288, 182] on div "FBC CBC-[MEDICAL_DATA] (HAEMOGRAM) - [BLOOD]" at bounding box center [279, 186] width 110 height 24
type input "4085"
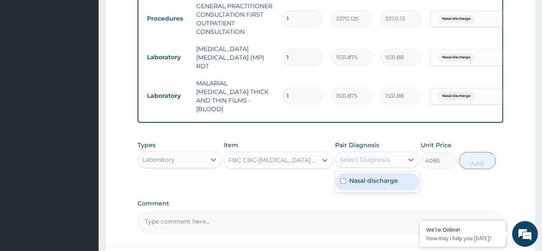
click at [395, 176] on label "Nasal discharge" at bounding box center [373, 180] width 49 height 9
checkbox input "true"
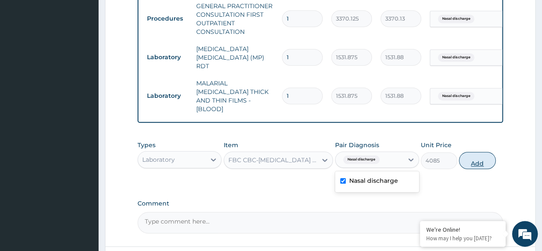
click at [485, 155] on button "Add" at bounding box center [477, 160] width 36 height 17
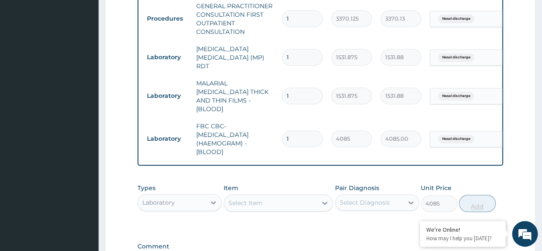
type input "0"
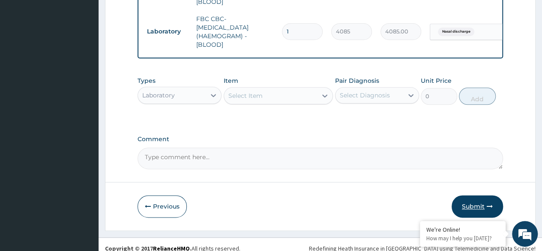
click at [481, 196] on button "Submit" at bounding box center [477, 206] width 51 height 22
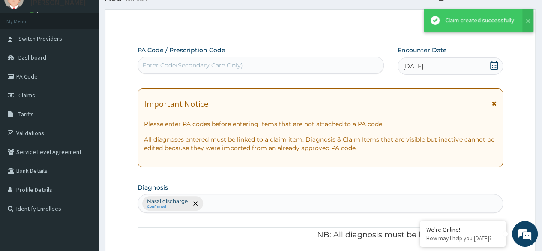
scroll to position [452, 0]
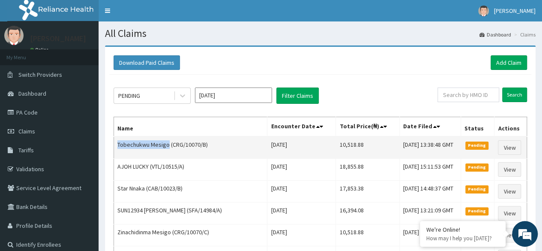
drag, startPoint x: 168, startPoint y: 145, endPoint x: 117, endPoint y: 142, distance: 50.7
click at [117, 142] on td "Tobechukwu Mesigo (CRG/10070/B)" at bounding box center [191, 147] width 154 height 22
copy td "[PERSON_NAME]"
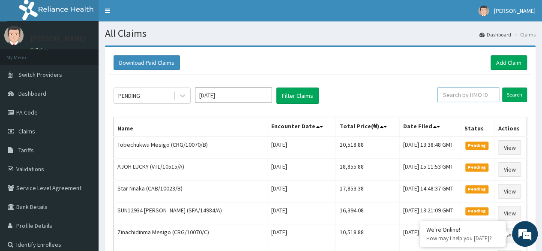
click at [466, 96] on input "text" at bounding box center [469, 94] width 62 height 15
paste input "[PERSON_NAME]"
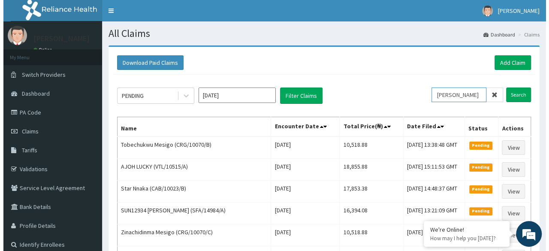
scroll to position [0, 11]
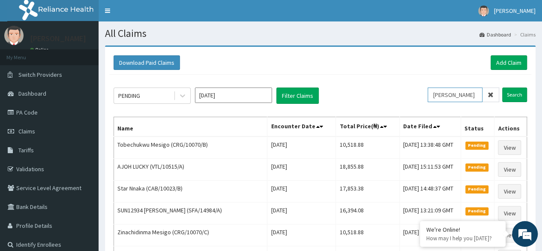
type input "[PERSON_NAME]"
click at [503, 87] on input "Search" at bounding box center [515, 94] width 25 height 15
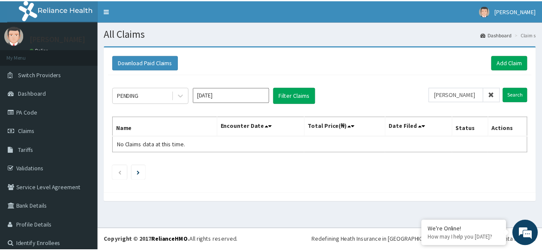
scroll to position [0, 0]
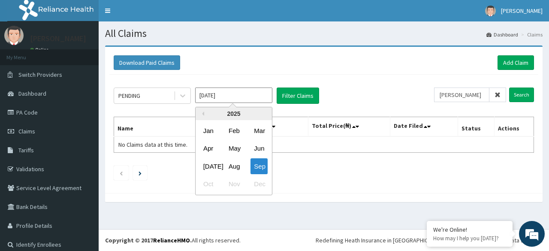
click at [243, 92] on input "[DATE]" at bounding box center [233, 94] width 77 height 15
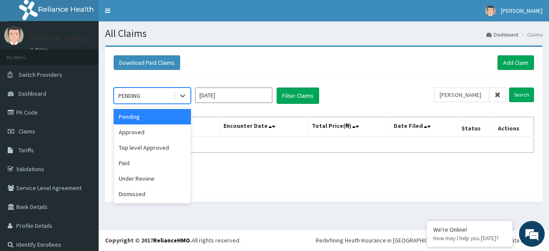
click at [161, 87] on div "PENDING" at bounding box center [152, 95] width 77 height 16
click at [150, 137] on div "Approved" at bounding box center [152, 131] width 77 height 15
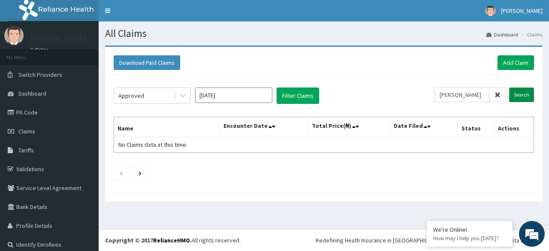
click at [519, 93] on input "Search" at bounding box center [521, 94] width 25 height 15
click at [475, 93] on input "[PERSON_NAME]" at bounding box center [461, 94] width 55 height 15
click at [480, 96] on input "[PERSON_NAME]" at bounding box center [461, 94] width 55 height 15
click at [494, 95] on icon at bounding box center [497, 95] width 6 height 6
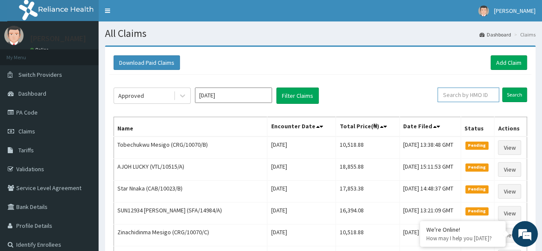
click at [474, 93] on input "text" at bounding box center [469, 94] width 62 height 15
paste input "CRG/10070/B"
type input "CRG/10070/B"
click at [503, 87] on input "Search" at bounding box center [515, 94] width 25 height 15
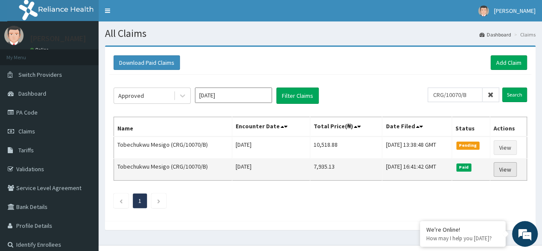
click at [510, 169] on link "View" at bounding box center [505, 169] width 23 height 15
